Goal: Task Accomplishment & Management: Use online tool/utility

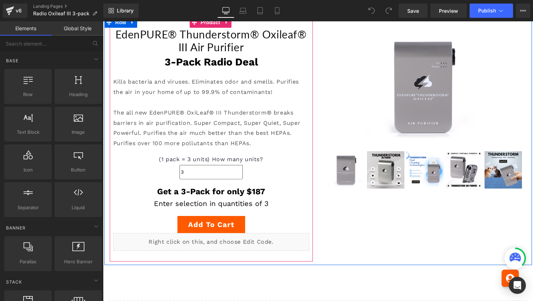
scroll to position [128, 0]
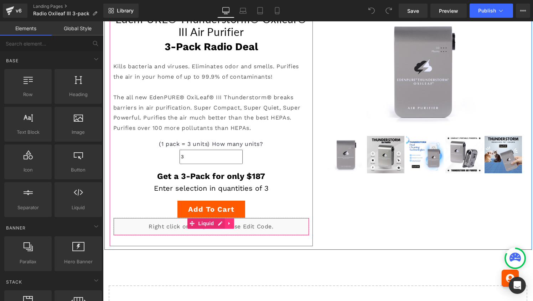
click at [228, 223] on icon at bounding box center [228, 223] width 1 height 3
click at [215, 223] on icon at bounding box center [215, 223] width 5 height 5
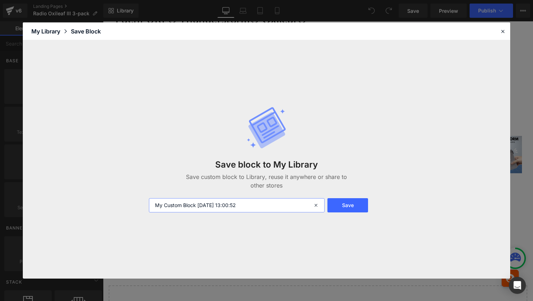
click at [248, 204] on input "My Custom Block 2025-09-15 13:00:52" at bounding box center [237, 205] width 176 height 14
type input "Device Code"
click at [351, 201] on button "Save" at bounding box center [347, 205] width 41 height 14
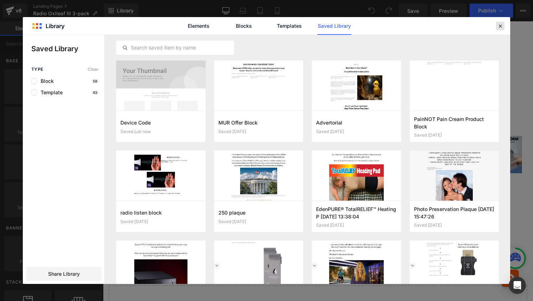
click at [502, 26] on icon at bounding box center [500, 26] width 6 height 6
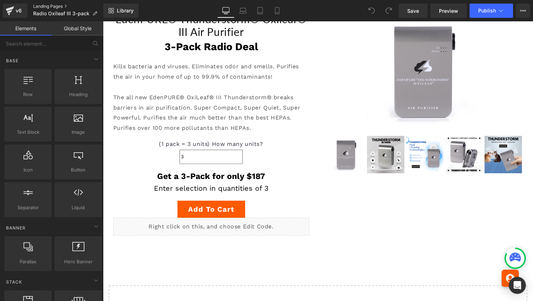
click at [52, 4] on link "Landing Pages" at bounding box center [68, 7] width 70 height 6
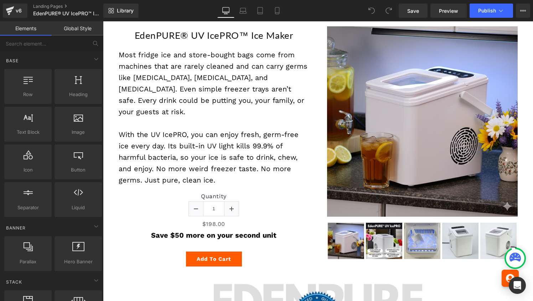
scroll to position [1947, 0]
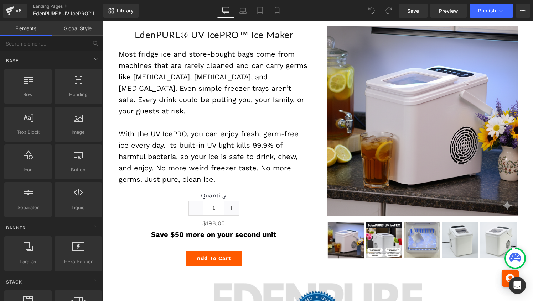
click at [81, 30] on link "Global Style" at bounding box center [78, 28] width 52 height 14
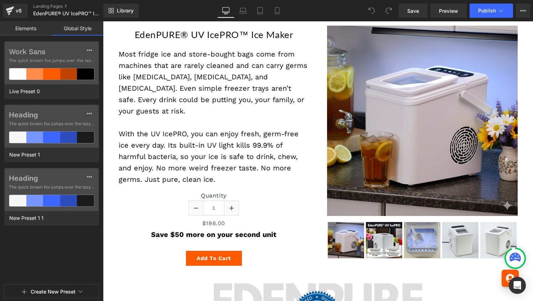
click at [21, 33] on link "Elements" at bounding box center [26, 28] width 52 height 14
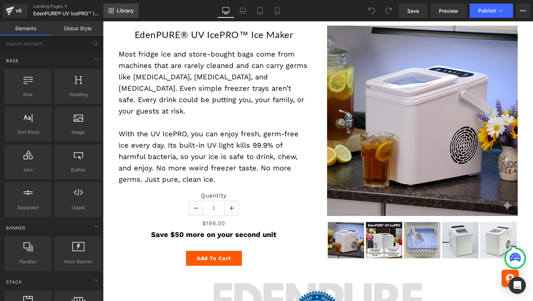
click at [116, 10] on link "Library" at bounding box center [120, 11] width 35 height 14
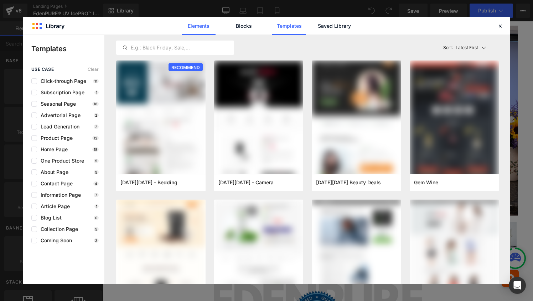
click at [200, 25] on link "Elements" at bounding box center [199, 26] width 34 height 18
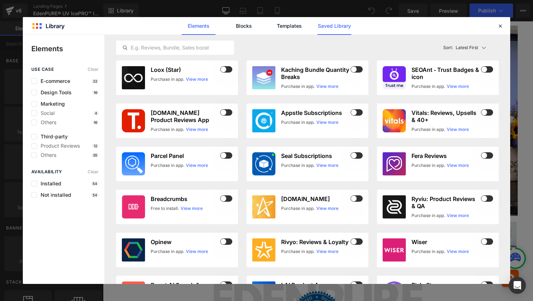
click at [331, 26] on link "Saved Library" at bounding box center [335, 26] width 34 height 18
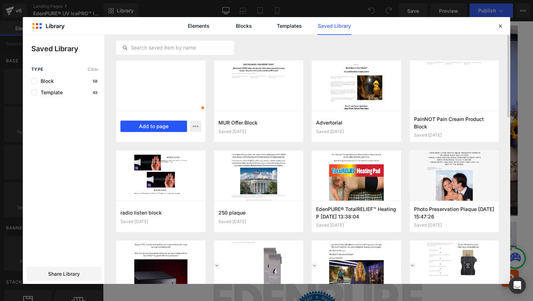
click at [158, 127] on button "Add to page" at bounding box center [153, 126] width 67 height 11
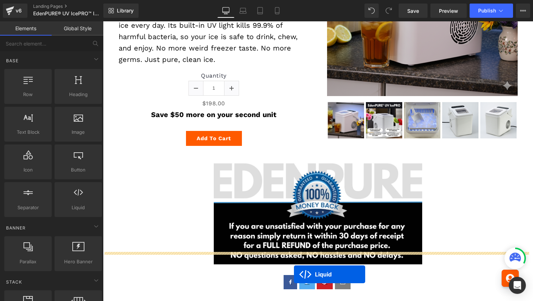
scroll to position [2061, 0]
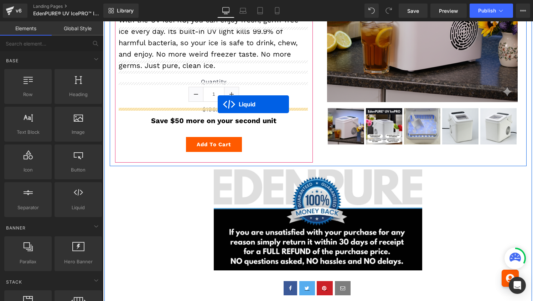
drag, startPoint x: 296, startPoint y: 64, endPoint x: 218, endPoint y: 104, distance: 88.1
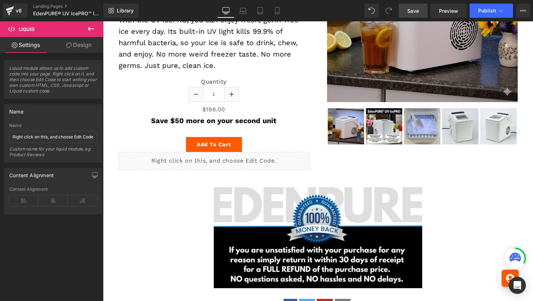
click at [415, 12] on span "Save" at bounding box center [413, 10] width 12 height 7
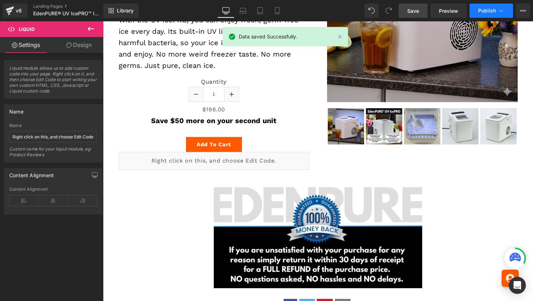
click at [485, 9] on span "Publish" at bounding box center [487, 11] width 18 height 6
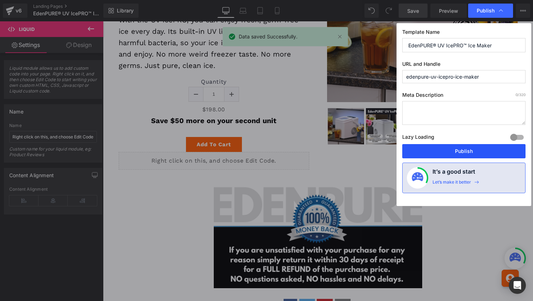
click at [467, 151] on button "Publish" at bounding box center [463, 151] width 123 height 14
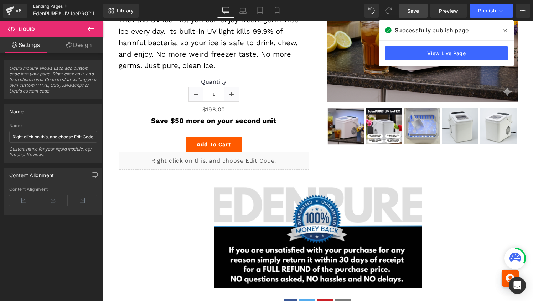
click at [53, 5] on link "Landing Pages" at bounding box center [74, 7] width 82 height 6
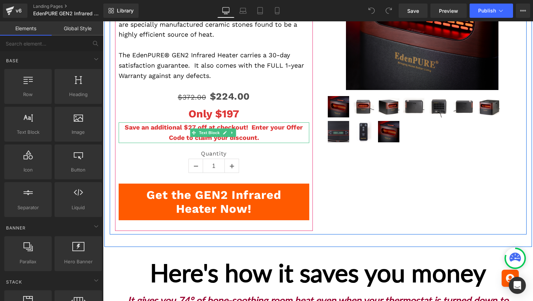
scroll to position [1146, 0]
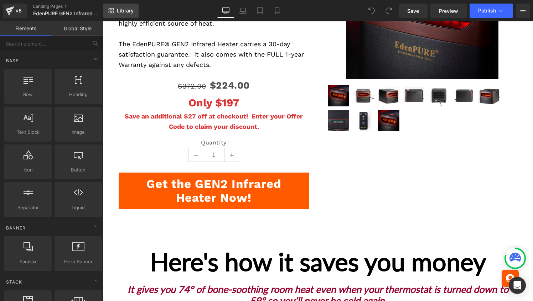
click at [125, 13] on span "Library" at bounding box center [125, 10] width 17 height 6
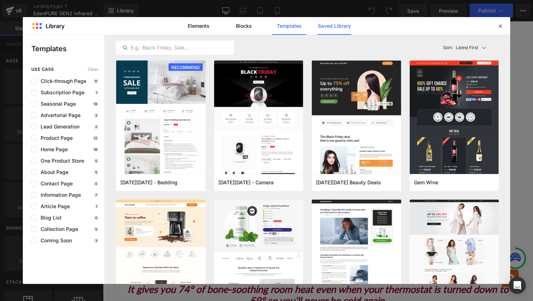
click at [329, 31] on link "Saved Library" at bounding box center [335, 26] width 34 height 18
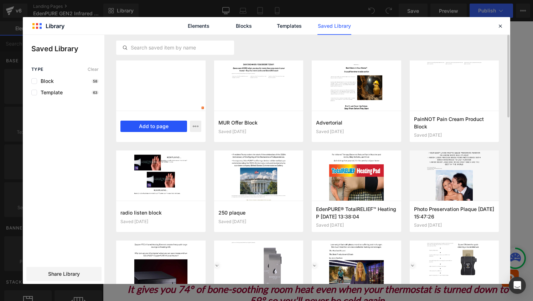
click at [176, 124] on button "Add to page" at bounding box center [153, 126] width 67 height 11
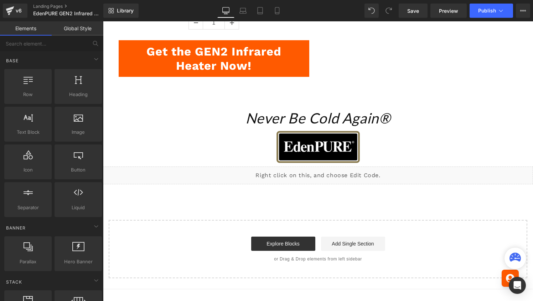
scroll to position [2194, 0]
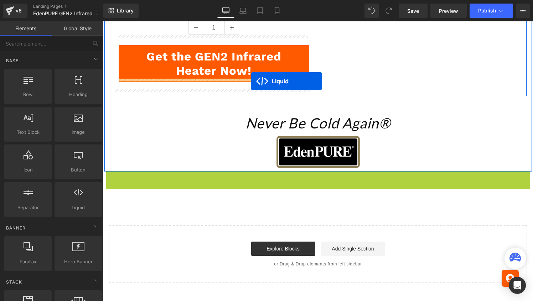
drag, startPoint x: 296, startPoint y: 174, endPoint x: 251, endPoint y: 81, distance: 103.3
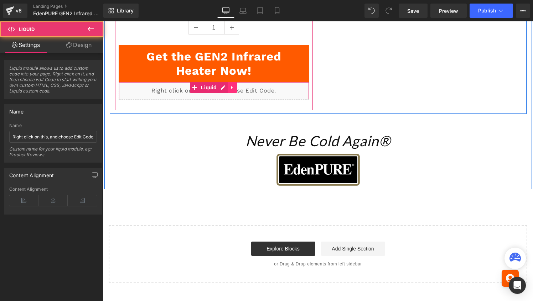
click at [232, 85] on icon at bounding box center [232, 87] width 5 height 5
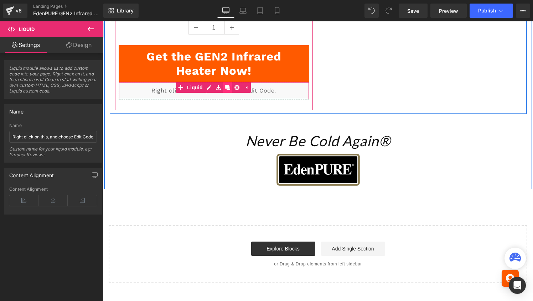
click at [227, 85] on icon at bounding box center [227, 87] width 5 height 5
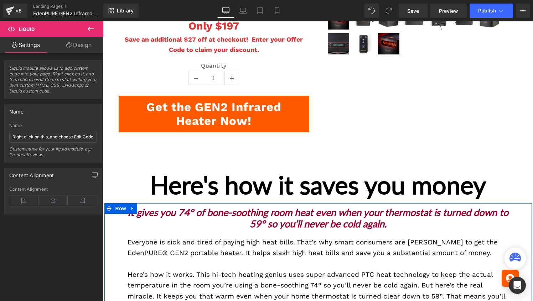
scroll to position [1223, 0]
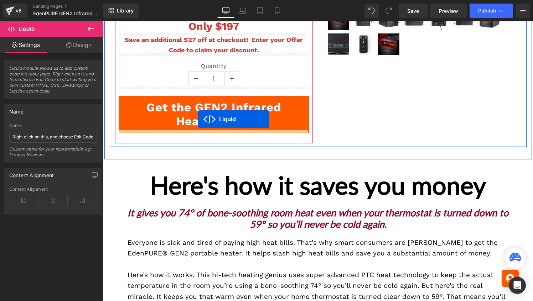
drag, startPoint x: 192, startPoint y: 102, endPoint x: 198, endPoint y: 119, distance: 18.6
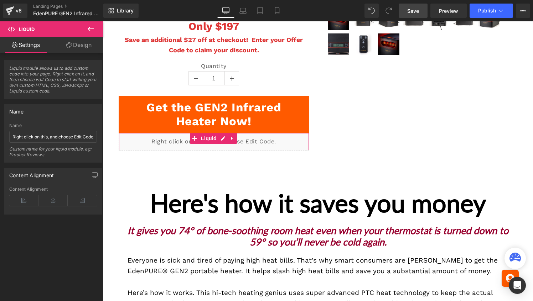
click at [412, 6] on link "Save" at bounding box center [413, 11] width 29 height 14
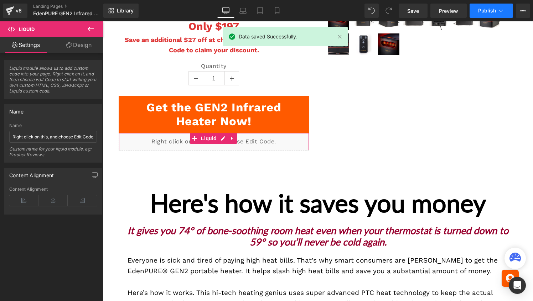
click at [482, 8] on span "Publish" at bounding box center [487, 11] width 18 height 6
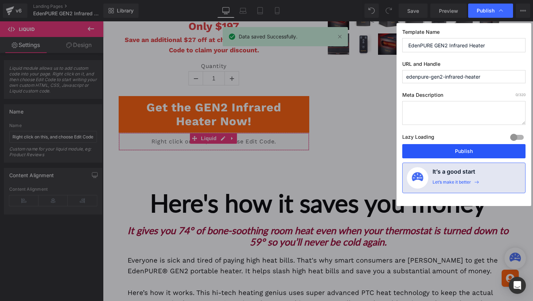
click at [470, 151] on button "Publish" at bounding box center [463, 151] width 123 height 14
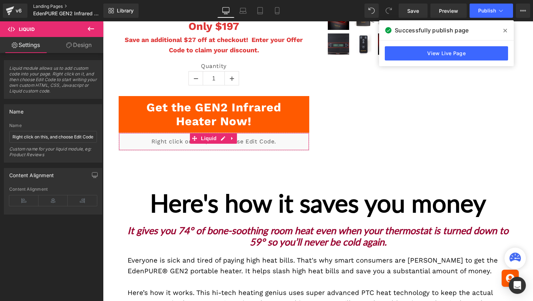
click at [53, 6] on link "Landing Pages" at bounding box center [74, 7] width 82 height 6
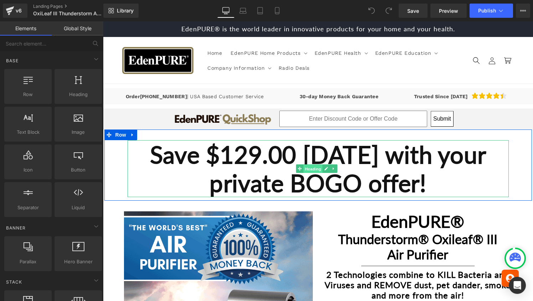
click at [309, 170] on span "Heading" at bounding box center [312, 169] width 19 height 9
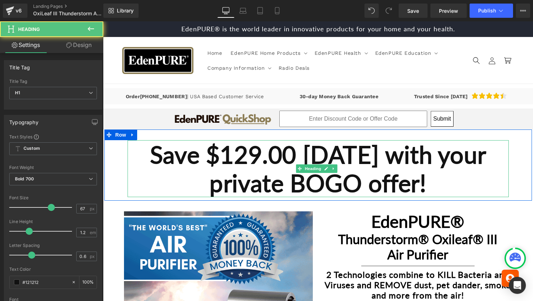
click at [328, 192] on strong "Save $129.00 TODAY with your private BOGO offer!" at bounding box center [318, 168] width 336 height 57
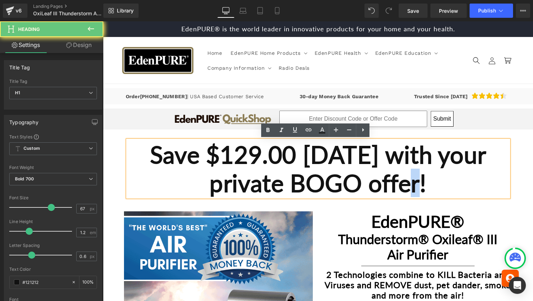
click at [328, 192] on strong "Save $129.00 [DATE] with your private BOGO offer!" at bounding box center [318, 168] width 336 height 57
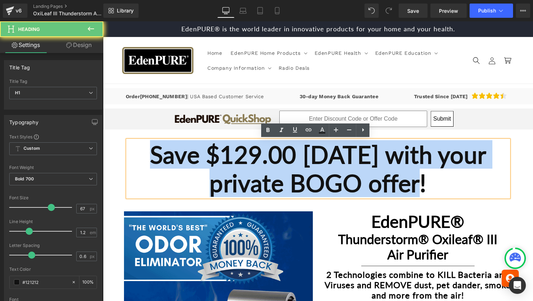
click at [328, 192] on strong "Save $129.00 [DATE] with your private BOGO offer!" at bounding box center [318, 168] width 336 height 57
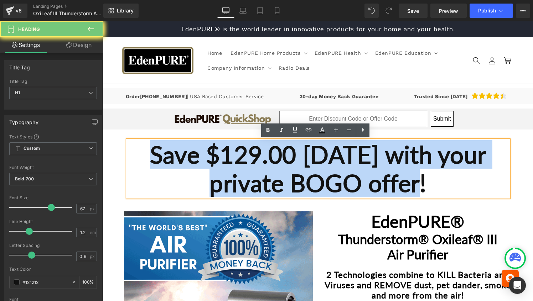
click at [328, 192] on strong "Save $129.00 [DATE] with your private BOGO offer!" at bounding box center [318, 168] width 336 height 57
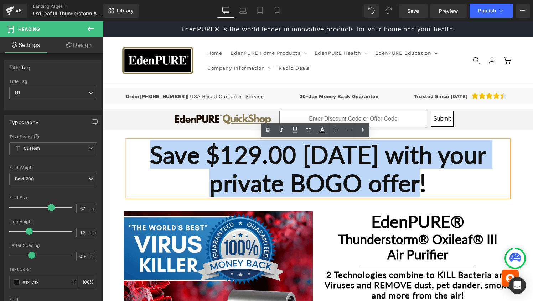
click at [128, 157] on h1 "Save $129.00 [DATE] with your private BOGO offer!" at bounding box center [318, 168] width 381 height 57
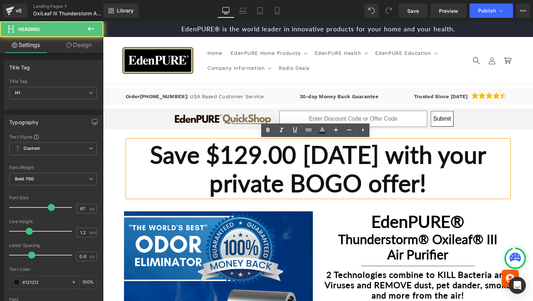
click at [106, 161] on div "Save $129.00 TODAY with your private BOGO offer! Heading" at bounding box center [318, 168] width 428 height 57
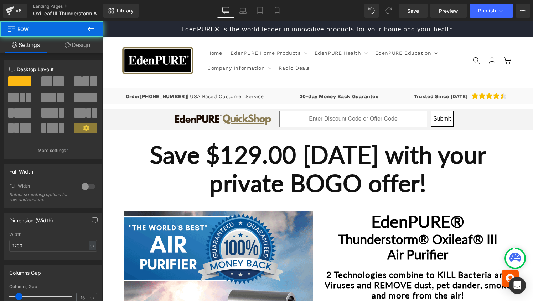
click at [125, 158] on div "Save $129.00 TODAY with your private BOGO offer! Heading" at bounding box center [318, 168] width 428 height 57
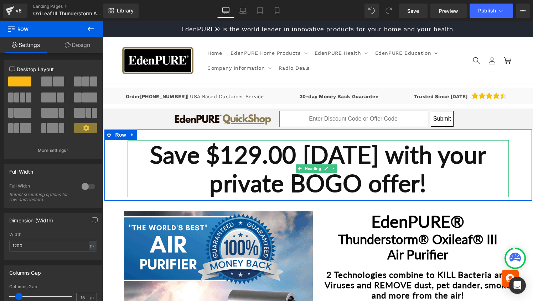
click at [134, 161] on h1 "Save $129.00 TODAY with your private BOGO offer!" at bounding box center [318, 168] width 381 height 57
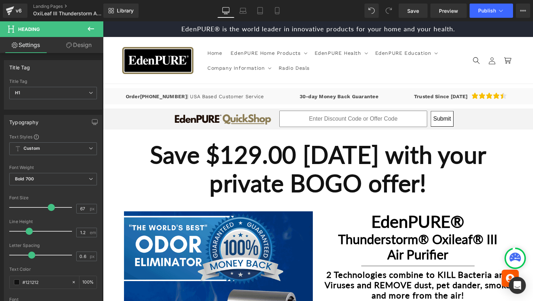
click at [87, 45] on link "Design" at bounding box center [79, 45] width 52 height 16
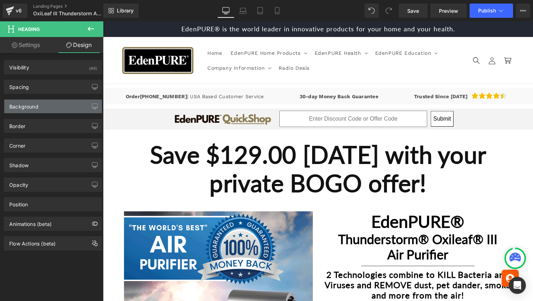
click at [46, 105] on div "Background" at bounding box center [53, 107] width 98 height 14
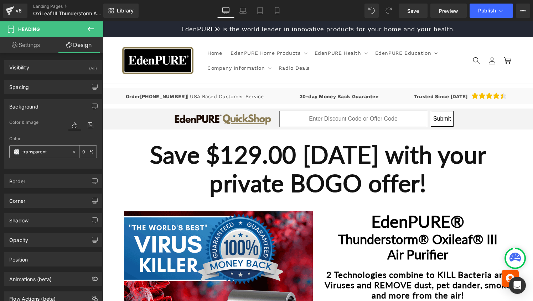
click at [20, 154] on div "transparent" at bounding box center [41, 152] width 62 height 12
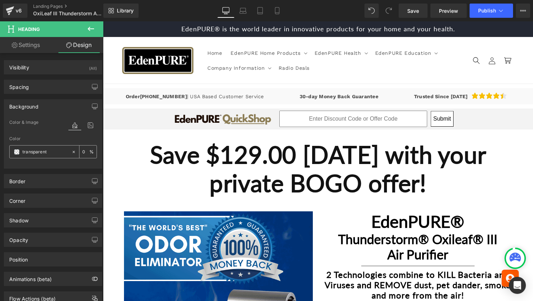
click at [16, 152] on span at bounding box center [17, 152] width 6 height 6
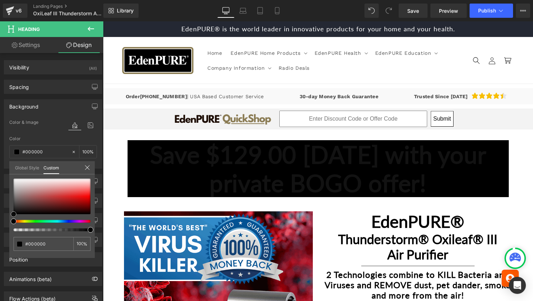
drag, startPoint x: 20, startPoint y: 190, endPoint x: 14, endPoint y: 218, distance: 28.4
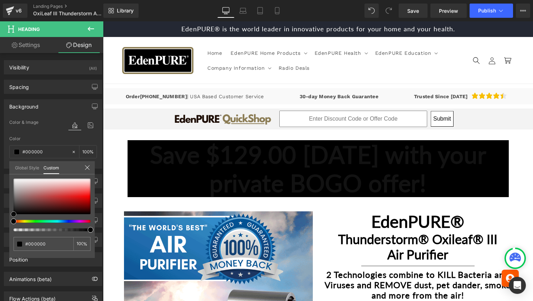
click at [14, 218] on div at bounding box center [52, 205] width 77 height 53
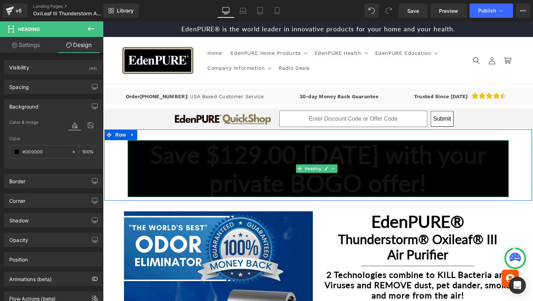
click at [150, 156] on strong "Save $129.00 TODAY with your private BOGO offer!" at bounding box center [318, 168] width 336 height 57
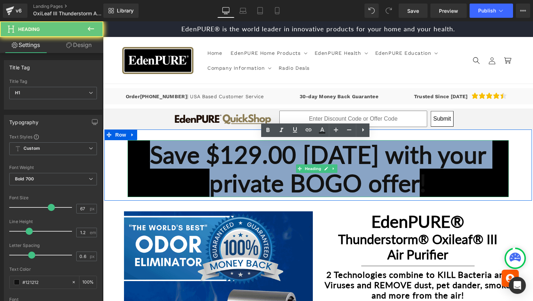
click at [150, 156] on strong "Save $129.00 TODAY with your private BOGO offer!" at bounding box center [318, 168] width 336 height 57
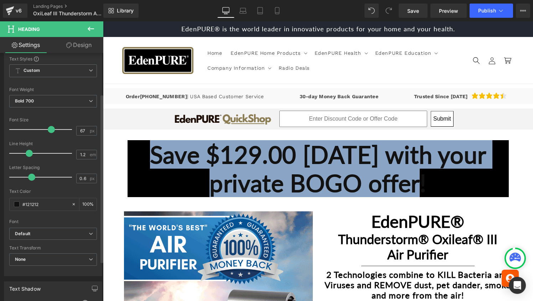
scroll to position [80, 0]
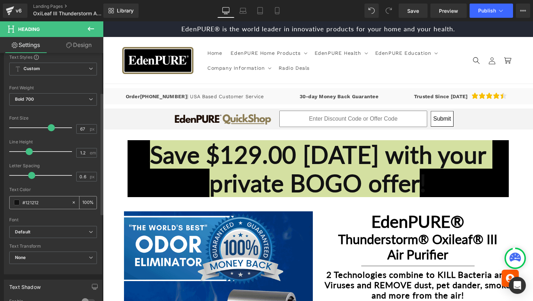
click at [17, 203] on span at bounding box center [17, 203] width 6 height 6
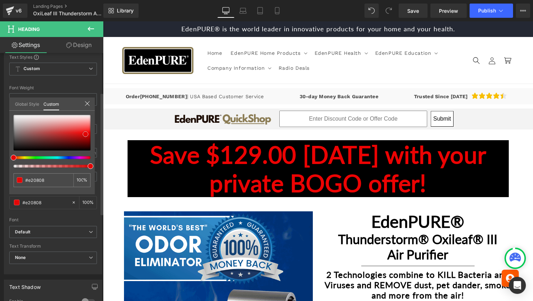
drag, startPoint x: 33, startPoint y: 141, endPoint x: 88, endPoint y: 134, distance: 55.7
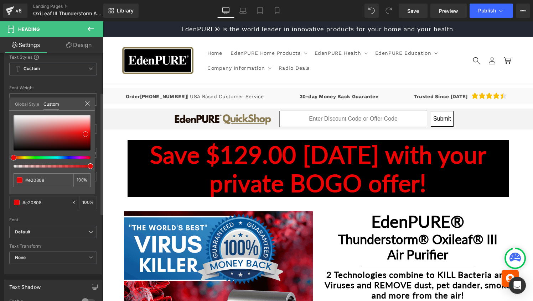
click at [88, 134] on div at bounding box center [52, 133] width 77 height 36
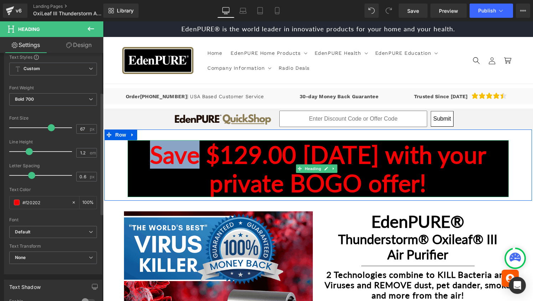
click at [166, 160] on strong "Save $129.00 TODAY with your private BOGO offer!" at bounding box center [318, 168] width 336 height 57
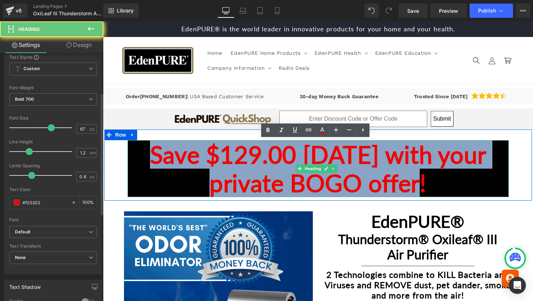
click at [166, 160] on strong "Save $129.00 TODAY with your private BOGO offer!" at bounding box center [318, 168] width 336 height 57
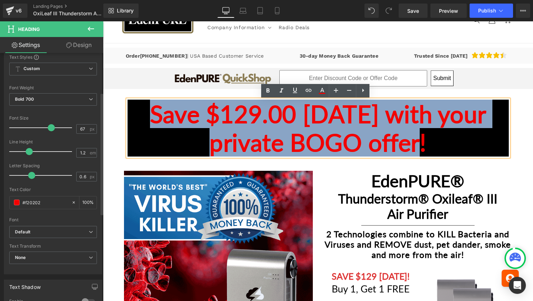
scroll to position [45, 0]
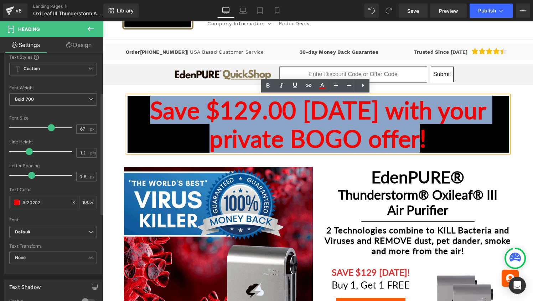
click at [114, 127] on div "Save $129.00 TODAY with your private BOGO offer! Heading" at bounding box center [318, 124] width 428 height 57
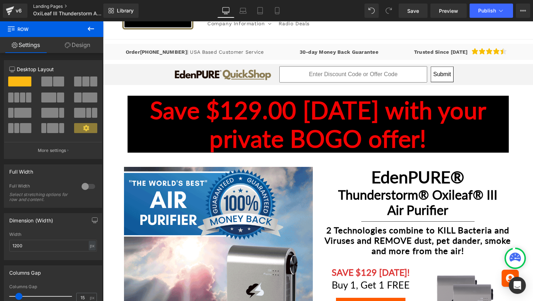
click at [56, 6] on link "Landing Pages" at bounding box center [74, 7] width 82 height 6
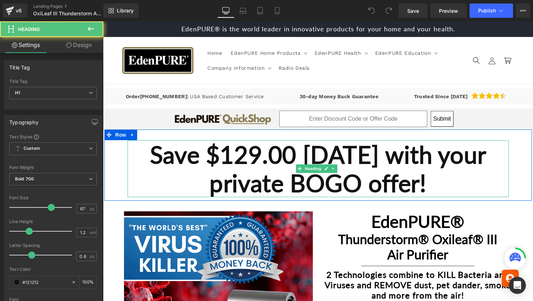
click at [136, 153] on h1 "Save $129.00 [DATE] with your private BOGO offer!" at bounding box center [318, 168] width 381 height 57
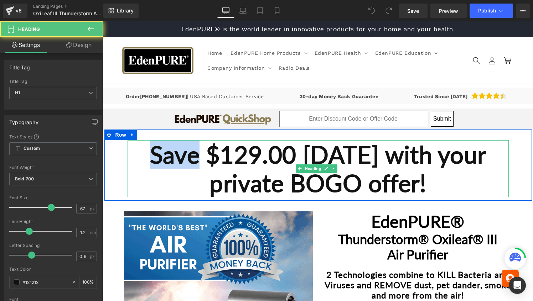
click at [136, 153] on h1 "Save $129.00 [DATE] with your private BOGO offer!" at bounding box center [318, 168] width 381 height 57
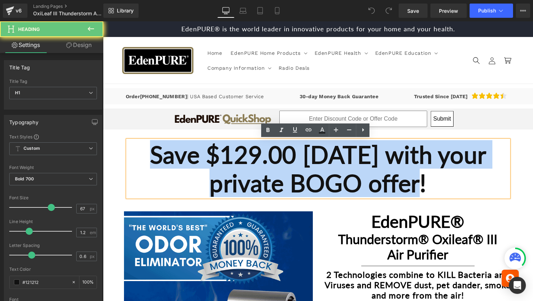
click at [136, 153] on h1 "Save $129.00 [DATE] with your private BOGO offer!" at bounding box center [318, 168] width 381 height 57
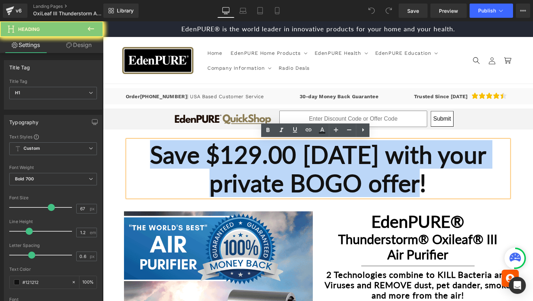
click at [136, 153] on h1 "Save $129.00 [DATE] with your private BOGO offer!" at bounding box center [318, 168] width 381 height 57
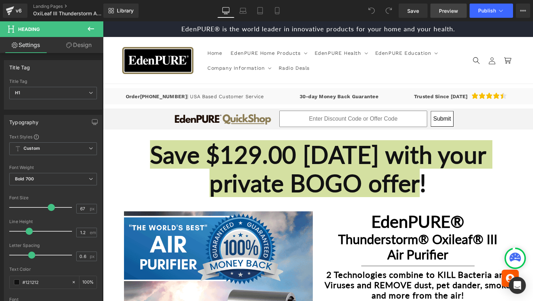
click at [448, 13] on span "Preview" at bounding box center [448, 10] width 19 height 7
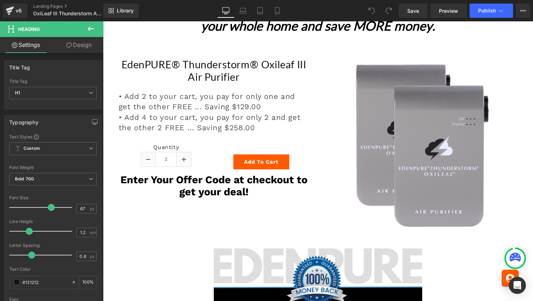
scroll to position [2659, 0]
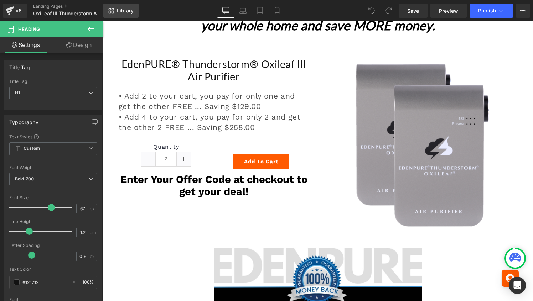
click at [118, 12] on span "Library" at bounding box center [125, 10] width 17 height 6
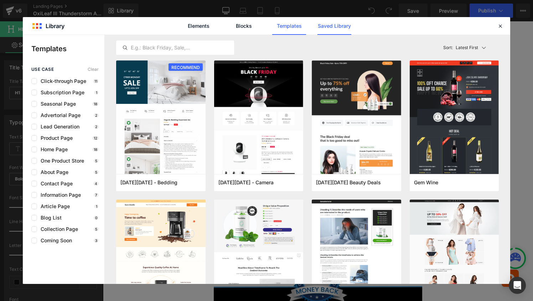
click at [336, 24] on link "Saved Library" at bounding box center [335, 26] width 34 height 18
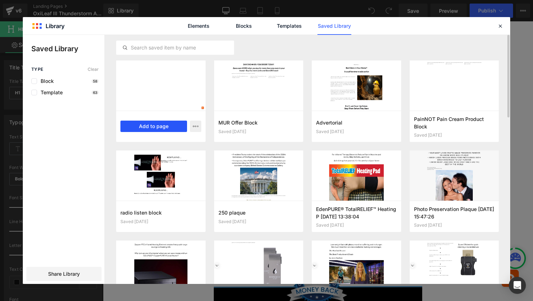
click at [167, 125] on button "Add to page" at bounding box center [153, 126] width 67 height 11
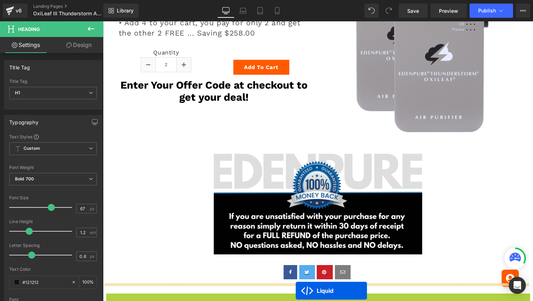
scroll to position [2747, 0]
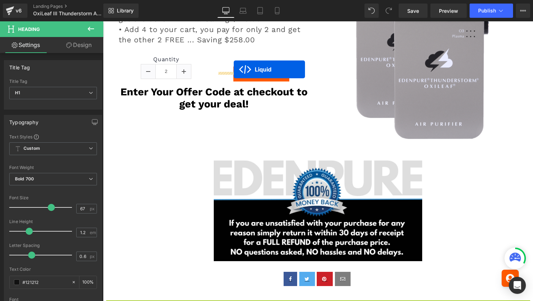
drag, startPoint x: 296, startPoint y: 64, endPoint x: 234, endPoint y: 69, distance: 62.9
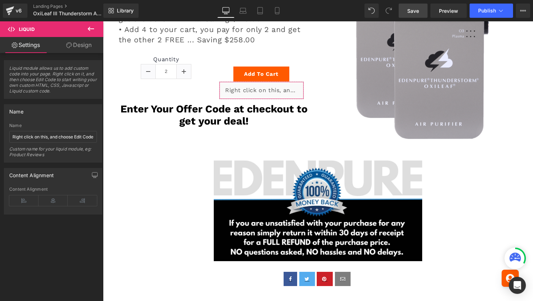
click at [420, 12] on link "Save" at bounding box center [413, 11] width 29 height 14
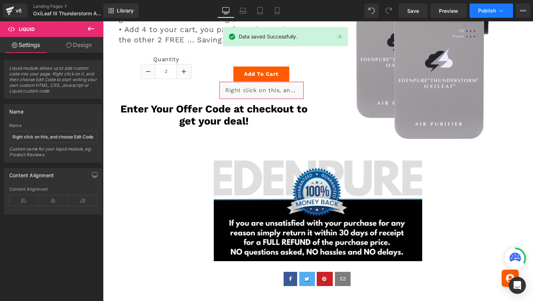
click at [484, 9] on span "Publish" at bounding box center [487, 11] width 18 height 6
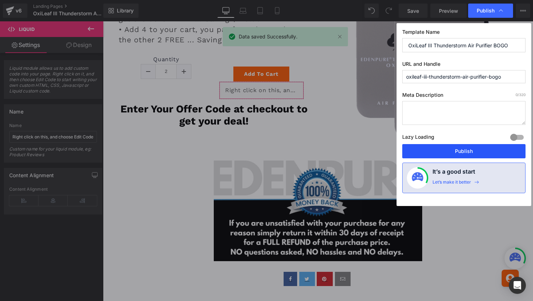
click at [475, 150] on button "Publish" at bounding box center [463, 151] width 123 height 14
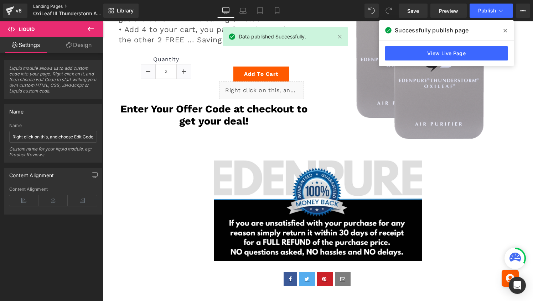
click at [55, 6] on link "Landing Pages" at bounding box center [74, 7] width 82 height 6
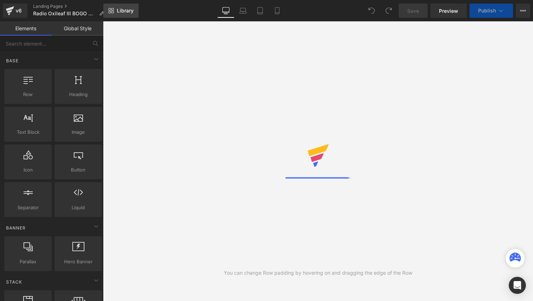
click at [121, 11] on span "Library" at bounding box center [125, 10] width 17 height 6
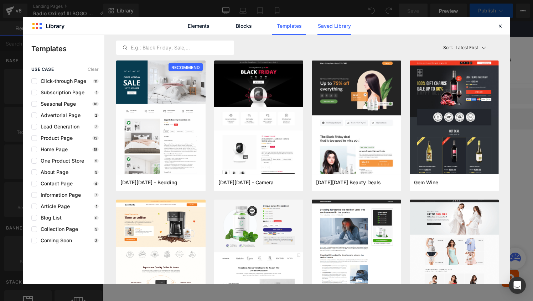
click at [348, 25] on link "Saved Library" at bounding box center [335, 26] width 34 height 18
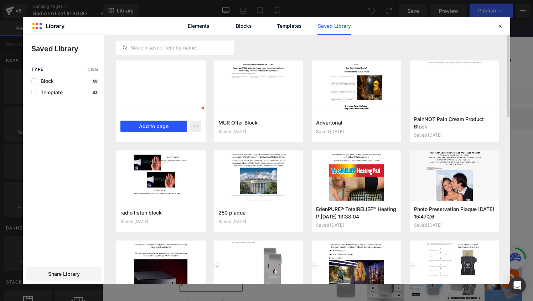
click at [172, 123] on button "Add to page" at bounding box center [153, 126] width 67 height 11
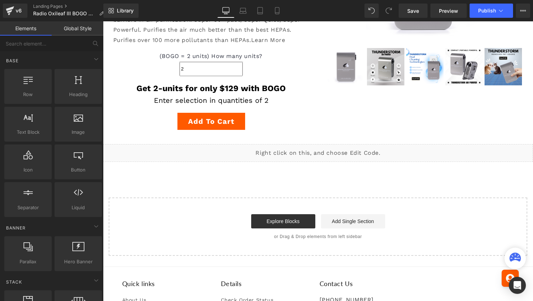
scroll to position [209, 0]
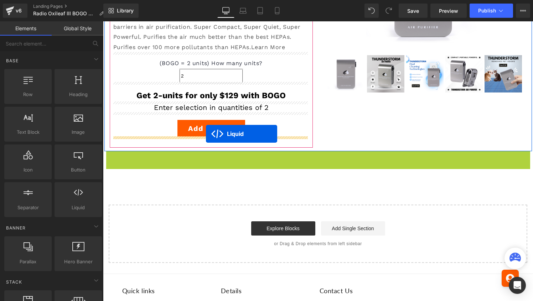
drag, startPoint x: 296, startPoint y: 157, endPoint x: 206, endPoint y: 134, distance: 93.5
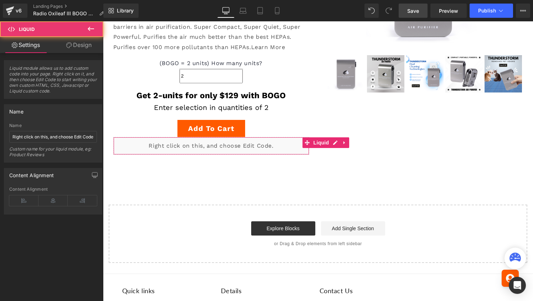
click at [412, 11] on span "Save" at bounding box center [413, 10] width 12 height 7
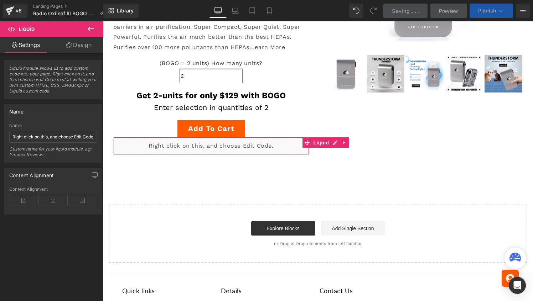
click at [485, 10] on span "Publish" at bounding box center [487, 11] width 18 height 6
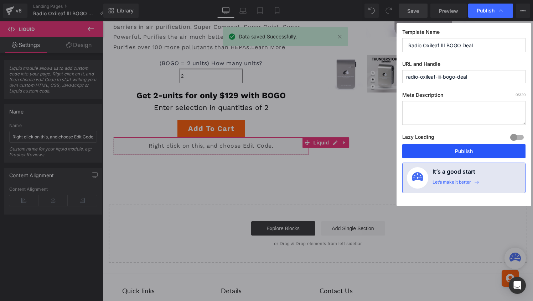
click at [465, 150] on button "Publish" at bounding box center [463, 151] width 123 height 14
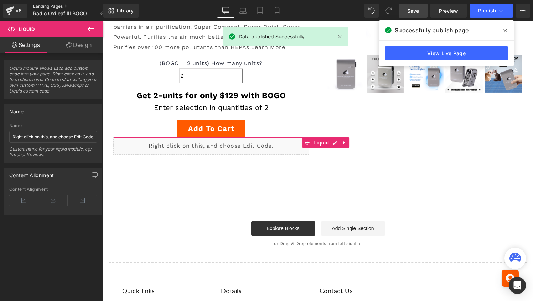
click at [49, 7] on link "Landing Pages" at bounding box center [71, 7] width 77 height 6
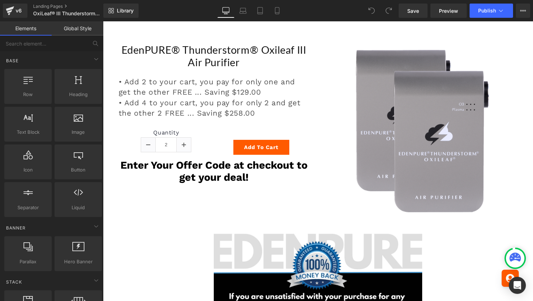
scroll to position [2675, 0]
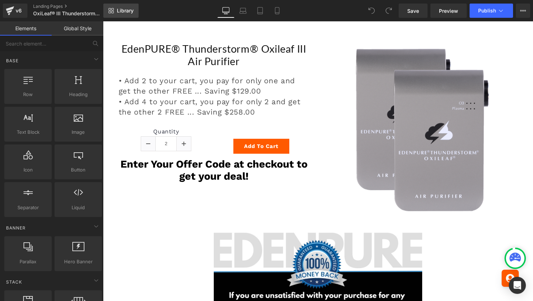
click at [120, 10] on span "Library" at bounding box center [125, 10] width 17 height 6
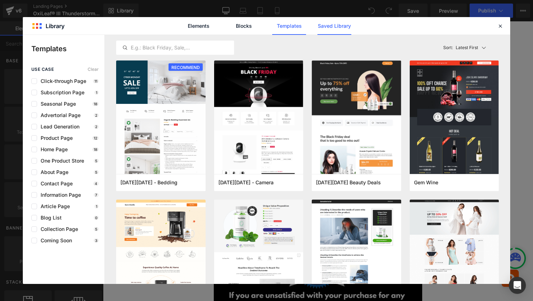
click at [335, 26] on link "Saved Library" at bounding box center [335, 26] width 34 height 18
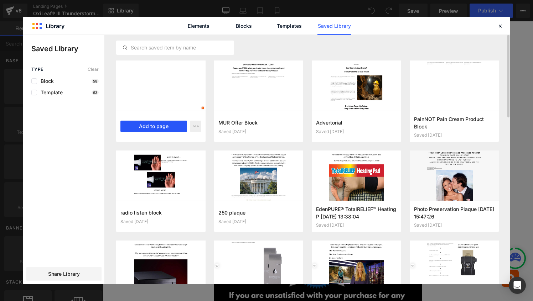
click at [157, 123] on button "Add to page" at bounding box center [153, 126] width 67 height 11
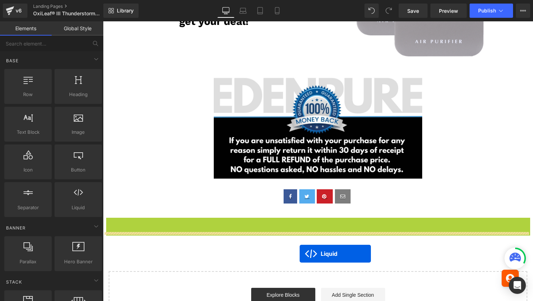
scroll to position [2769, 0]
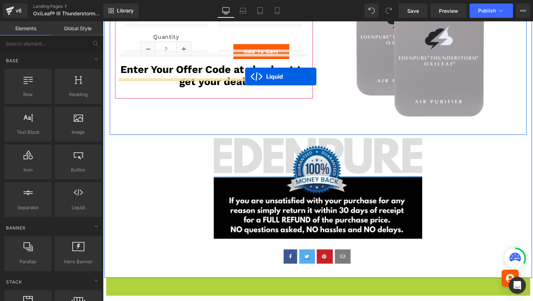
drag, startPoint x: 299, startPoint y: 61, endPoint x: 245, endPoint y: 77, distance: 55.9
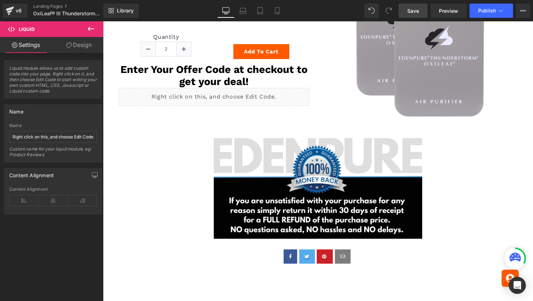
click at [414, 12] on span "Save" at bounding box center [413, 10] width 12 height 7
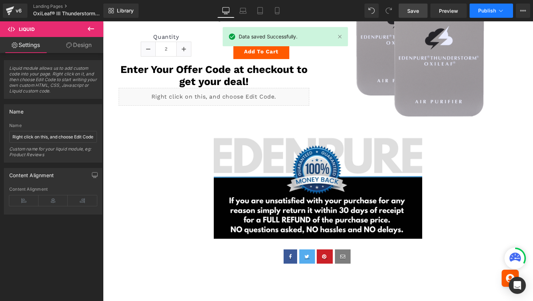
click at [485, 8] on span "Publish" at bounding box center [487, 11] width 18 height 6
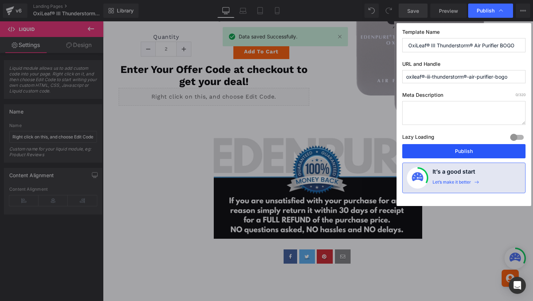
click at [471, 151] on button "Publish" at bounding box center [463, 151] width 123 height 14
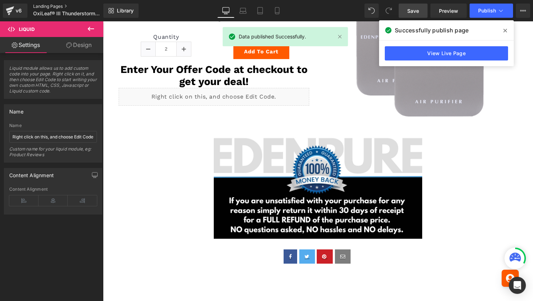
click at [48, 6] on link "Landing Pages" at bounding box center [74, 7] width 82 height 6
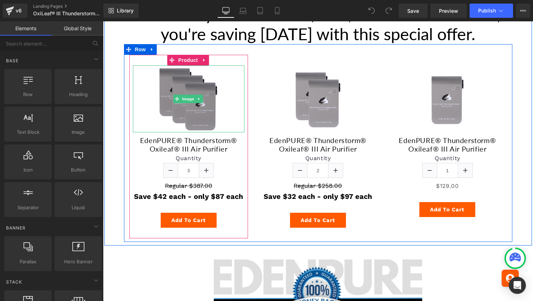
scroll to position [3056, 0]
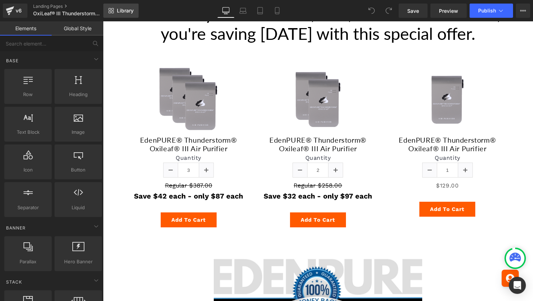
click at [109, 7] on link "Library" at bounding box center [120, 11] width 35 height 14
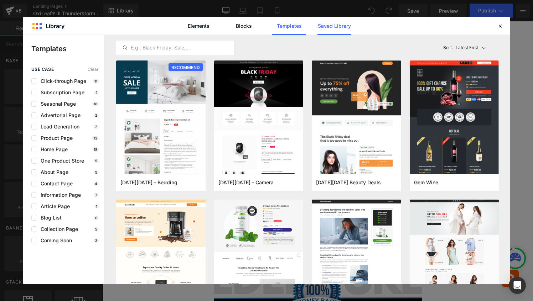
click at [340, 26] on link "Saved Library" at bounding box center [335, 26] width 34 height 18
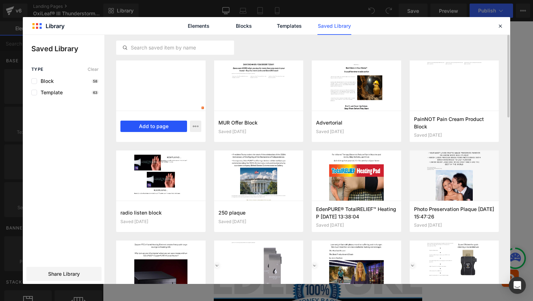
click at [157, 124] on button "Add to page" at bounding box center [153, 126] width 67 height 11
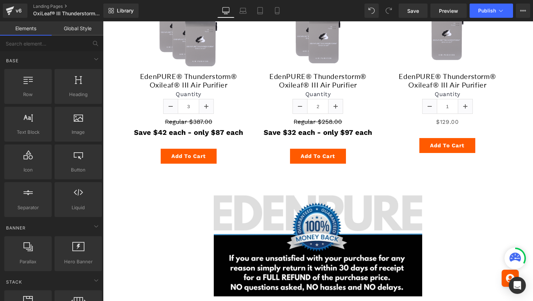
scroll to position [3106, 0]
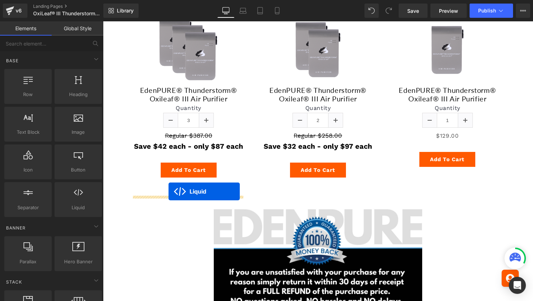
drag, startPoint x: 297, startPoint y: 63, endPoint x: 169, endPoint y: 192, distance: 181.9
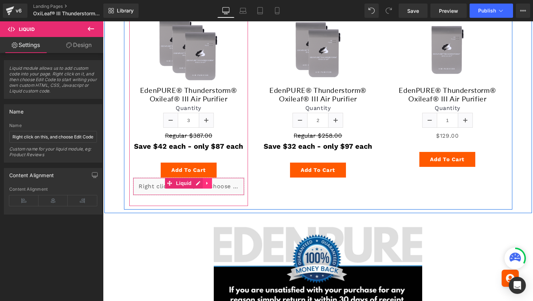
click at [207, 186] on icon at bounding box center [207, 183] width 5 height 5
click at [201, 186] on icon at bounding box center [202, 183] width 5 height 5
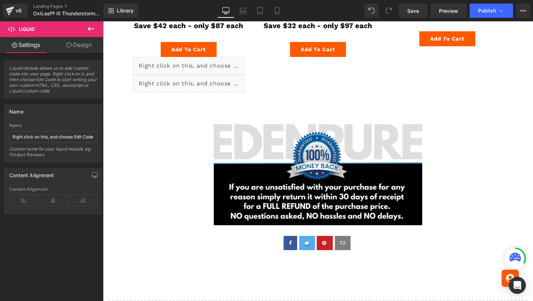
scroll to position [3221, 0]
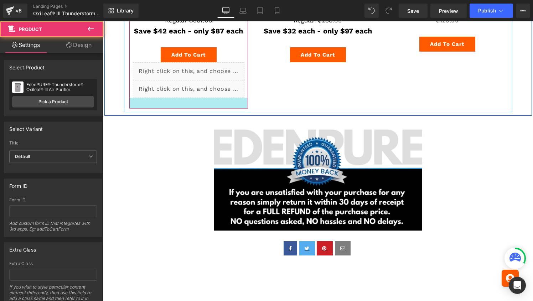
click at [179, 109] on div at bounding box center [188, 103] width 119 height 11
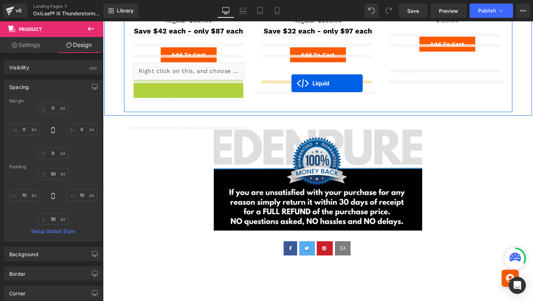
drag, startPoint x: 168, startPoint y: 104, endPoint x: 291, endPoint y: 83, distance: 125.4
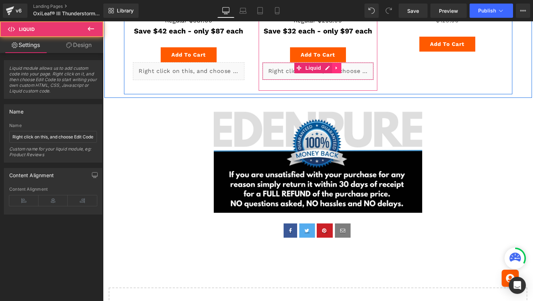
click at [334, 71] on icon at bounding box center [336, 68] width 5 height 5
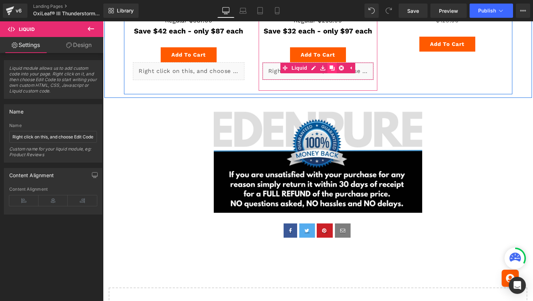
click at [331, 71] on icon at bounding box center [332, 68] width 5 height 5
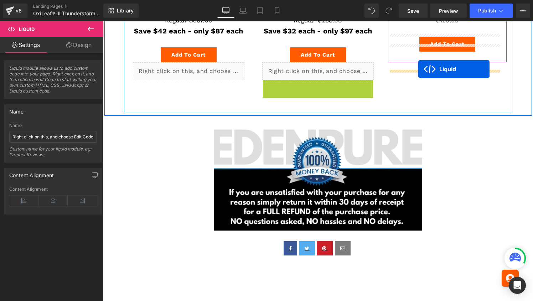
drag, startPoint x: 296, startPoint y: 104, endPoint x: 418, endPoint y: 69, distance: 127.0
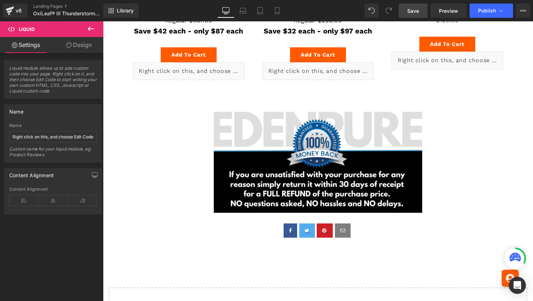
click at [420, 14] on link "Save" at bounding box center [413, 11] width 29 height 14
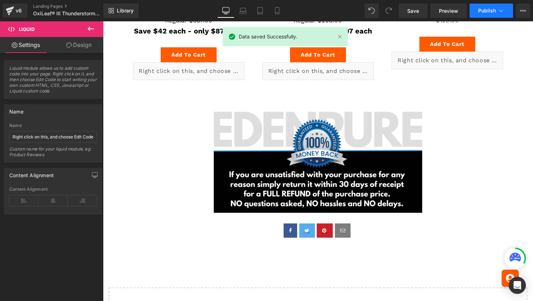
click at [486, 8] on span "Publish" at bounding box center [487, 11] width 18 height 6
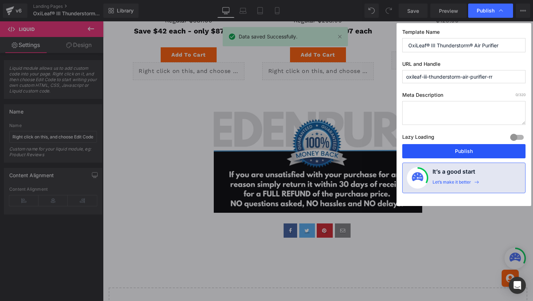
click at [473, 149] on button "Publish" at bounding box center [463, 151] width 123 height 14
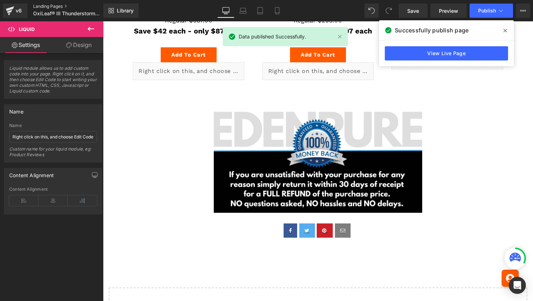
click at [41, 7] on link "Landing Pages" at bounding box center [74, 7] width 82 height 6
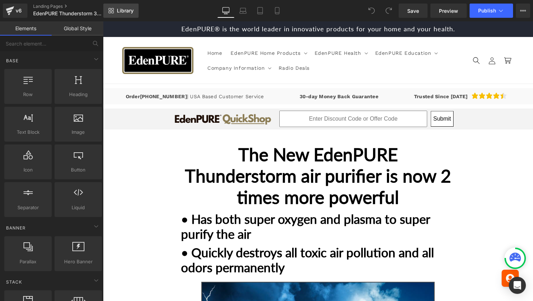
click at [124, 9] on span "Library" at bounding box center [125, 10] width 17 height 6
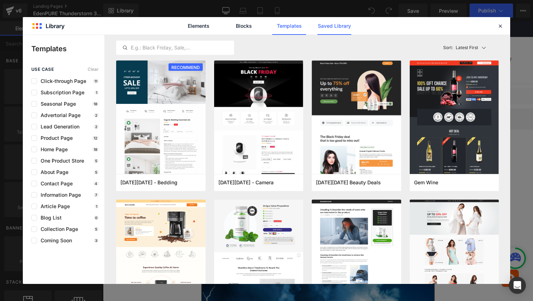
click at [340, 25] on link "Saved Library" at bounding box center [335, 26] width 34 height 18
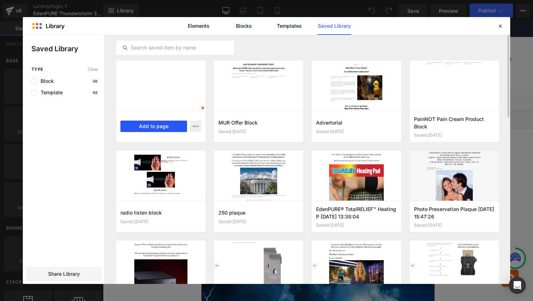
click at [154, 128] on button "Add to page" at bounding box center [153, 126] width 67 height 11
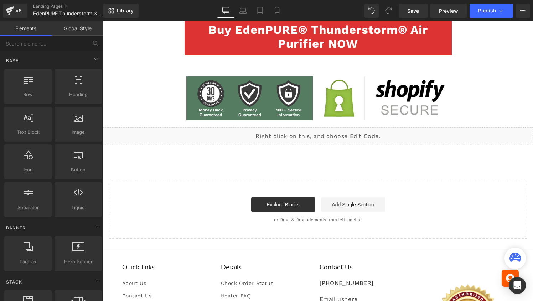
scroll to position [3674, 0]
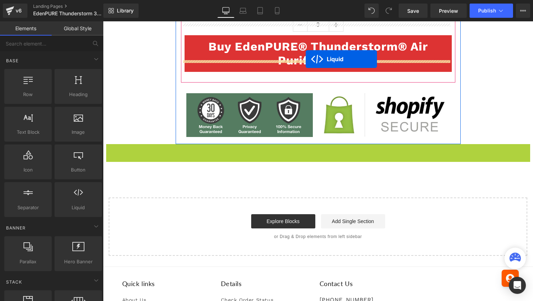
drag, startPoint x: 295, startPoint y: 137, endPoint x: 306, endPoint y: 59, distance: 78.7
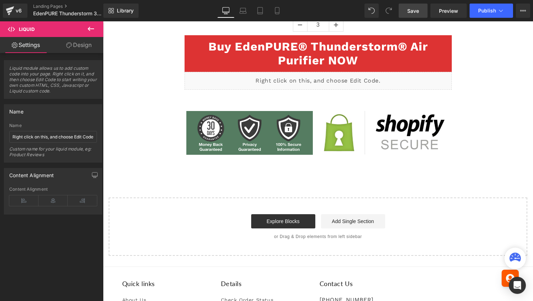
click at [421, 11] on link "Save" at bounding box center [413, 11] width 29 height 14
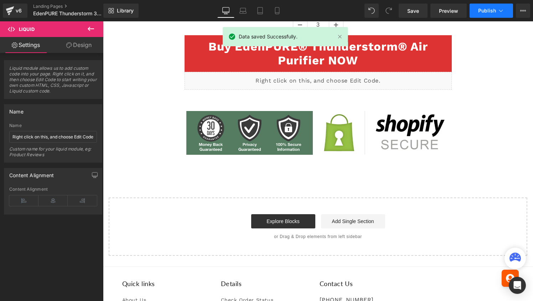
click at [477, 7] on button "Publish" at bounding box center [491, 11] width 43 height 14
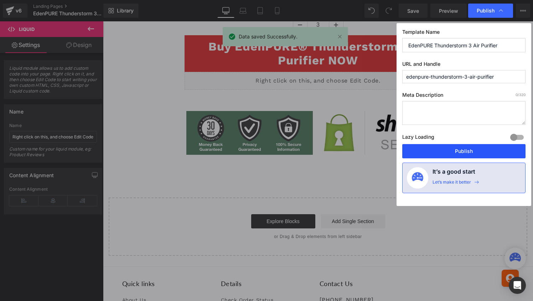
click at [471, 152] on button "Publish" at bounding box center [463, 151] width 123 height 14
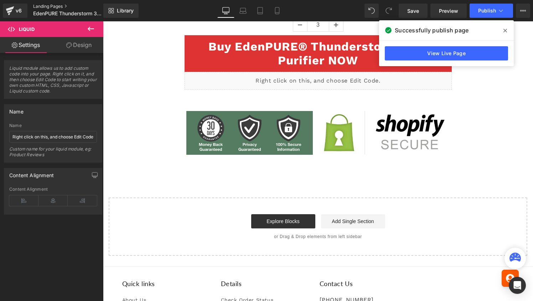
click at [49, 7] on link "Landing Pages" at bounding box center [74, 7] width 82 height 6
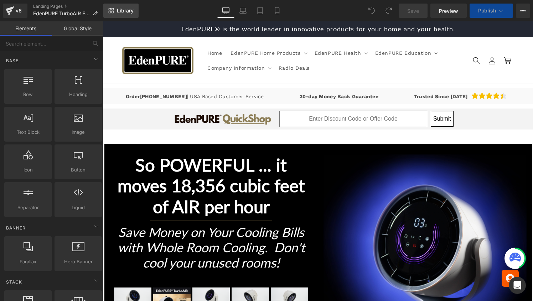
click at [127, 11] on span "Library" at bounding box center [125, 10] width 17 height 6
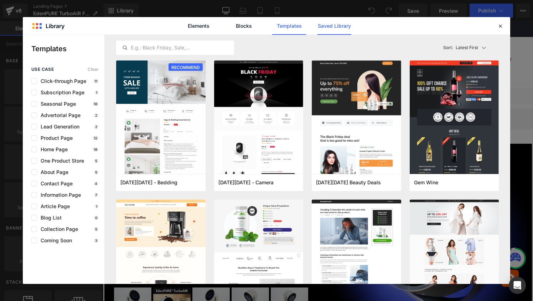
click at [343, 25] on link "Saved Library" at bounding box center [335, 26] width 34 height 18
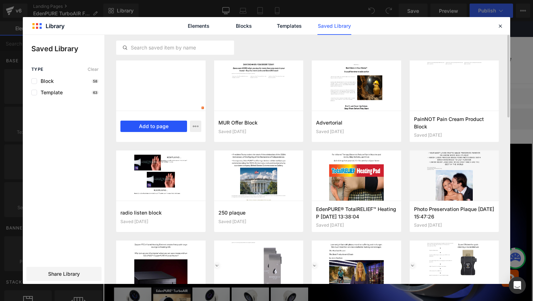
click at [161, 125] on button "Add to page" at bounding box center [153, 126] width 67 height 11
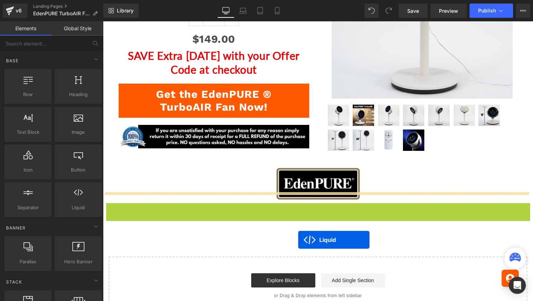
scroll to position [2137, 0]
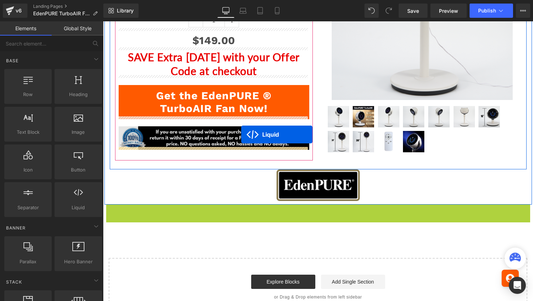
drag, startPoint x: 298, startPoint y: 62, endPoint x: 241, endPoint y: 134, distance: 92.2
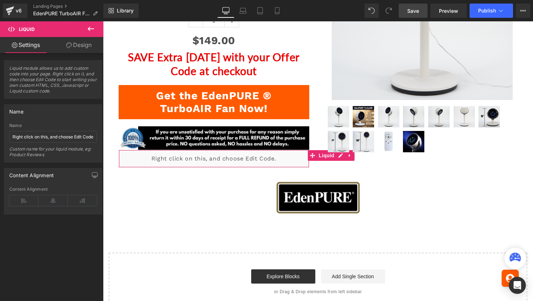
click at [412, 10] on span "Save" at bounding box center [413, 10] width 12 height 7
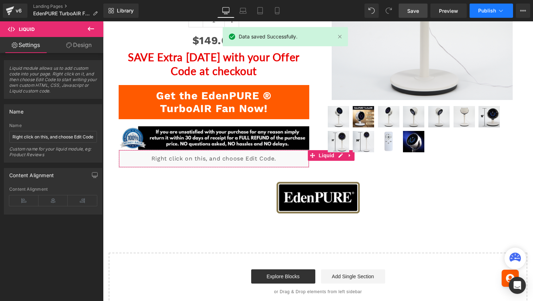
click at [482, 10] on span "Publish" at bounding box center [487, 11] width 18 height 6
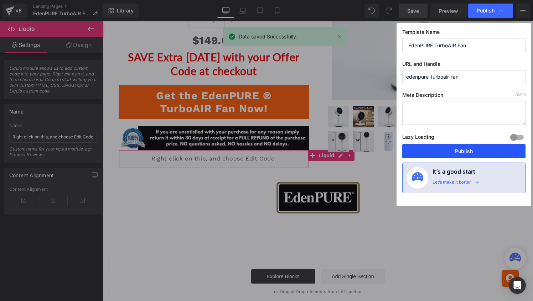
click at [468, 152] on button "Publish" at bounding box center [463, 151] width 123 height 14
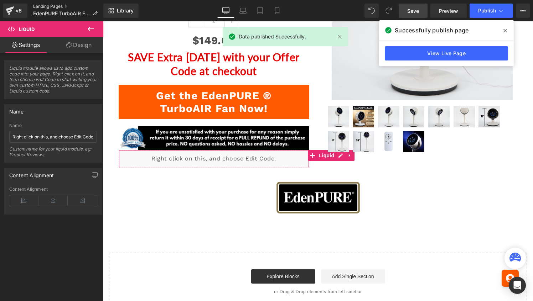
click at [56, 6] on link "Landing Pages" at bounding box center [68, 7] width 70 height 6
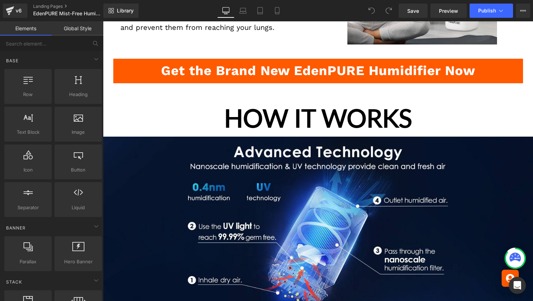
scroll to position [847, 0]
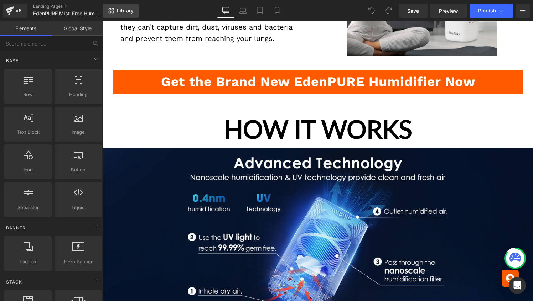
click at [122, 11] on span "Library" at bounding box center [125, 10] width 17 height 6
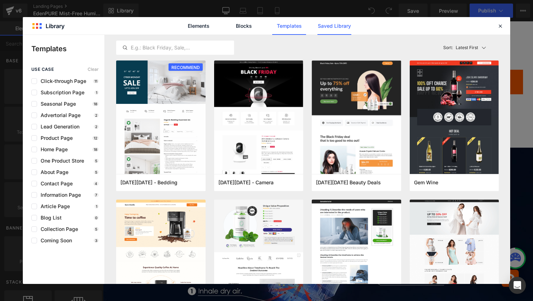
click at [324, 26] on link "Saved Library" at bounding box center [335, 26] width 34 height 18
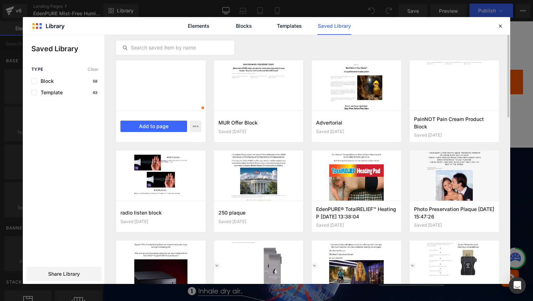
click at [150, 92] on div at bounding box center [160, 86] width 89 height 50
click at [153, 119] on div "Device Code Saved 9 minutes ago Add to page" at bounding box center [160, 126] width 89 height 31
click at [153, 125] on button "Add to page" at bounding box center [153, 126] width 67 height 11
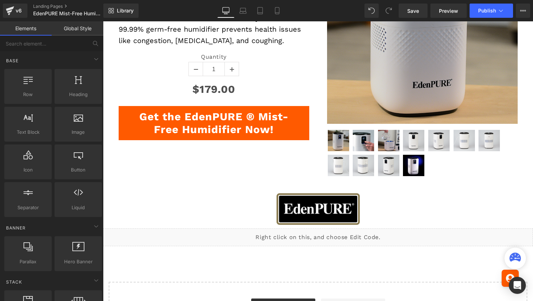
scroll to position [2144, 0]
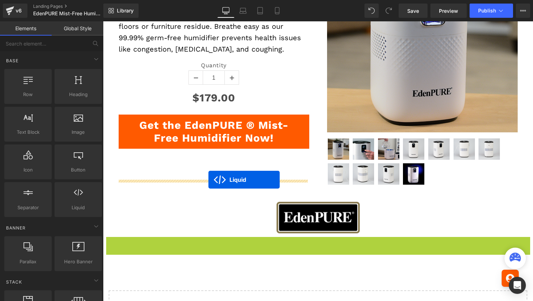
drag, startPoint x: 295, startPoint y: 272, endPoint x: 208, endPoint y: 180, distance: 126.8
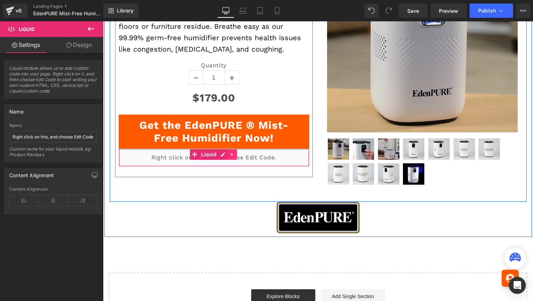
click at [232, 157] on icon at bounding box center [232, 154] width 5 height 5
click at [226, 157] on icon at bounding box center [227, 154] width 5 height 5
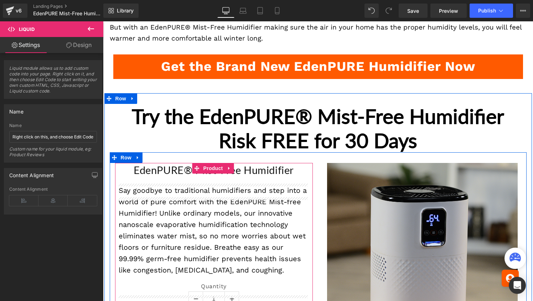
scroll to position [1921, 0]
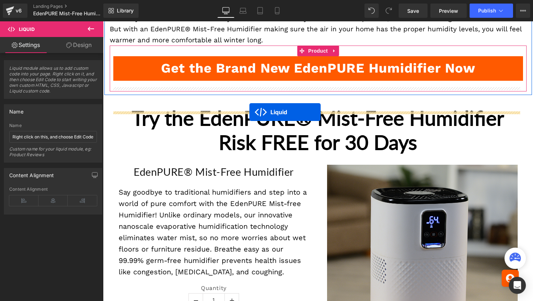
drag, startPoint x: 194, startPoint y: 203, endPoint x: 249, endPoint y: 112, distance: 106.5
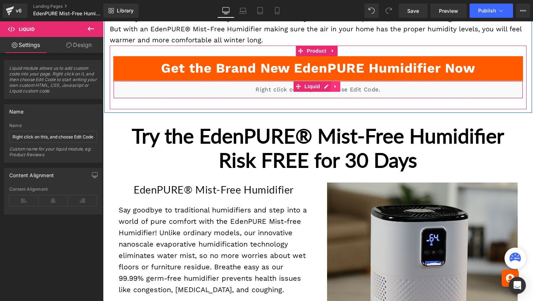
click at [335, 88] on icon at bounding box center [335, 86] width 1 height 3
click at [330, 89] on icon at bounding box center [331, 86] width 5 height 5
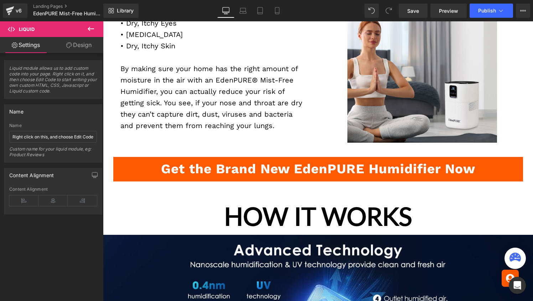
scroll to position [759, 0]
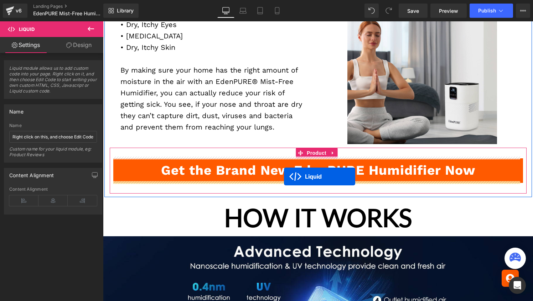
drag, startPoint x: 296, startPoint y: 134, endPoint x: 284, endPoint y: 177, distance: 44.4
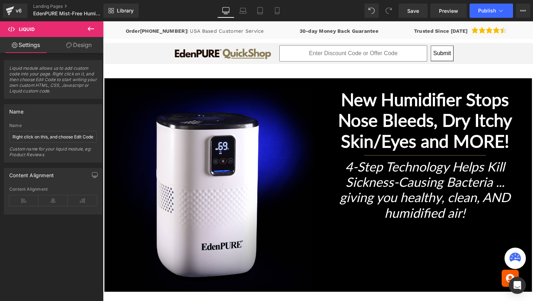
scroll to position [59, 0]
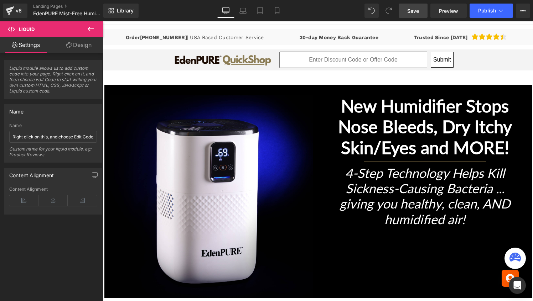
click at [413, 7] on span "Save" at bounding box center [413, 10] width 12 height 7
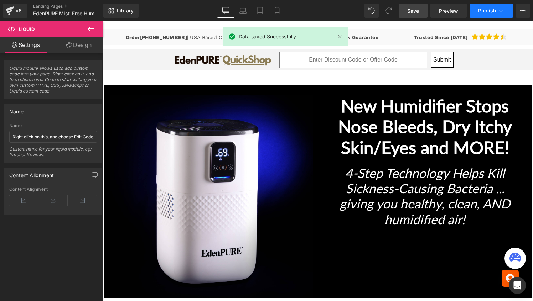
click at [484, 8] on span "Publish" at bounding box center [487, 11] width 18 height 6
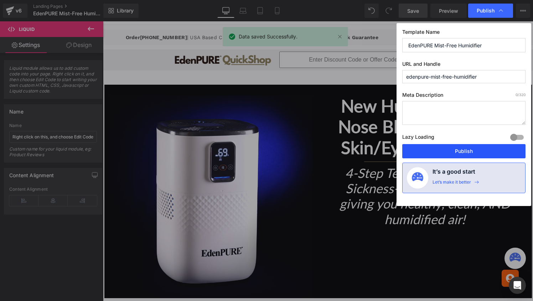
click at [459, 147] on button "Publish" at bounding box center [463, 151] width 123 height 14
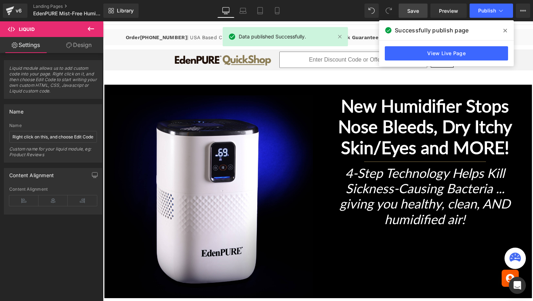
click at [504, 31] on icon at bounding box center [506, 31] width 4 height 6
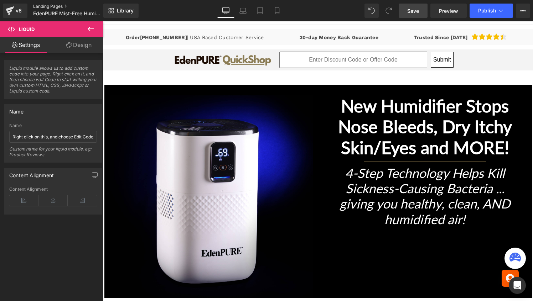
click at [46, 5] on link "Landing Pages" at bounding box center [74, 7] width 82 height 6
